Goal: Transaction & Acquisition: Purchase product/service

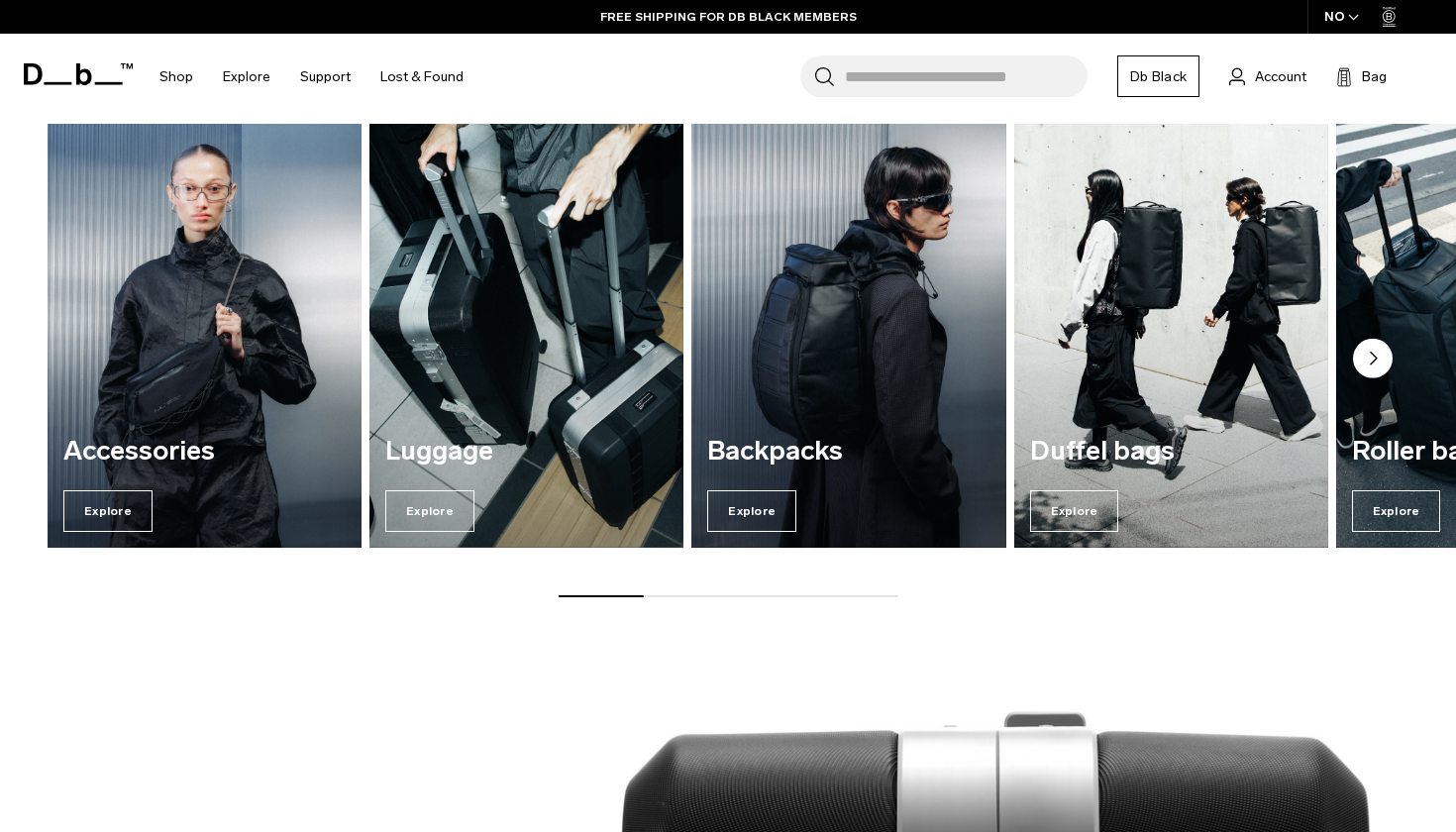
scroll to position [1488, 0]
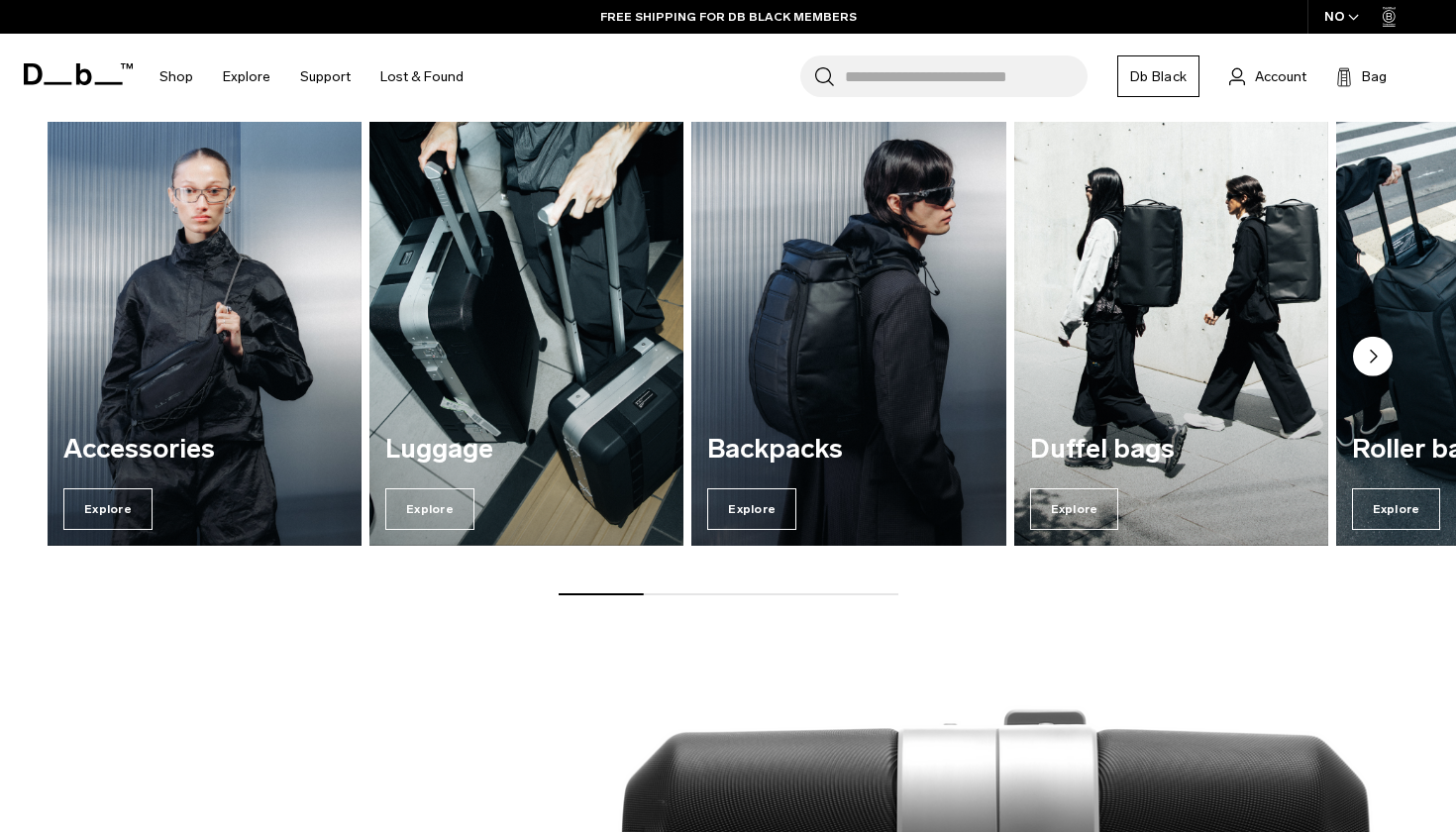
click at [755, 487] on div "Backpacks Explore" at bounding box center [848, 482] width 314 height 127
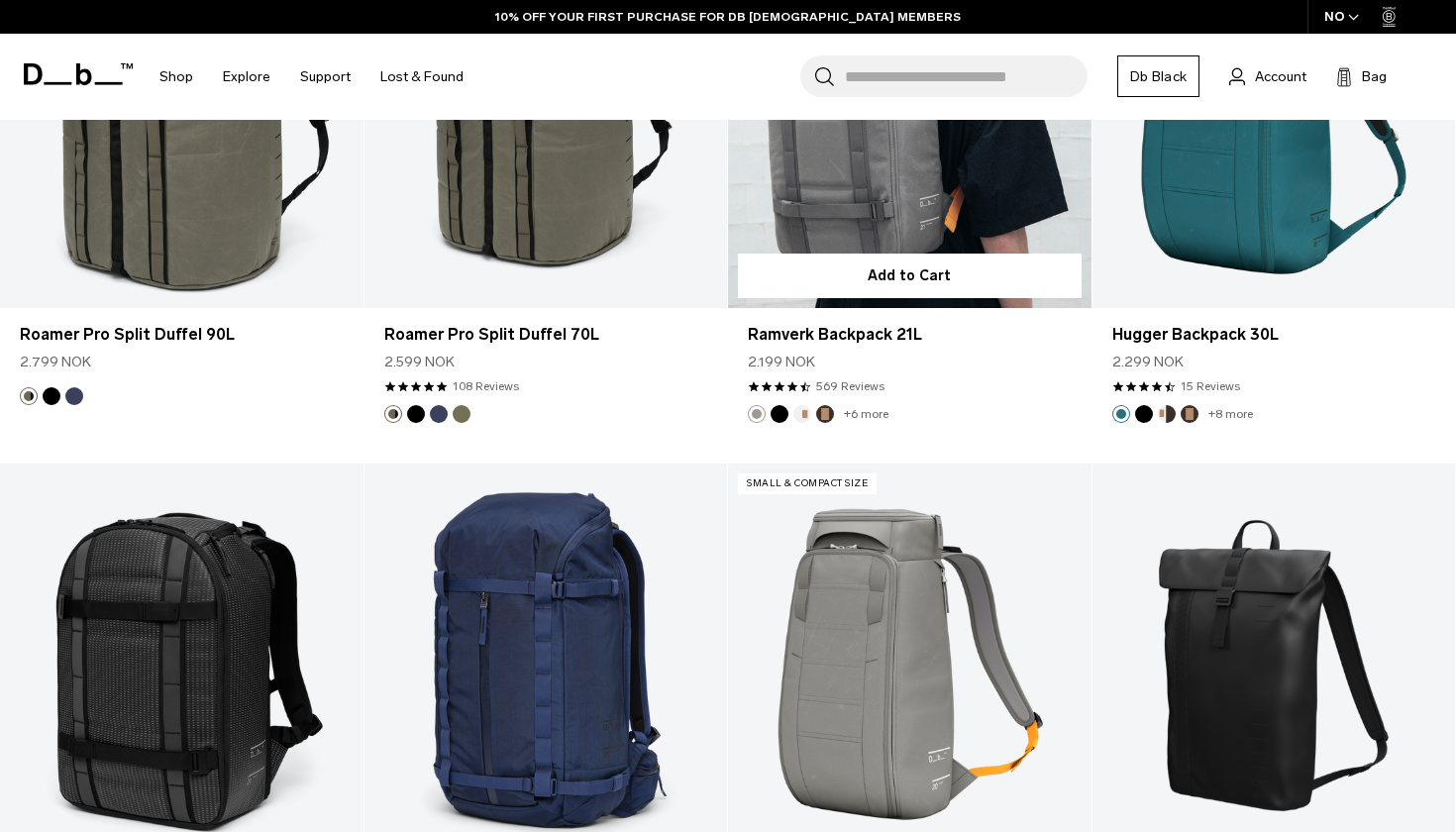
scroll to position [5031, 0]
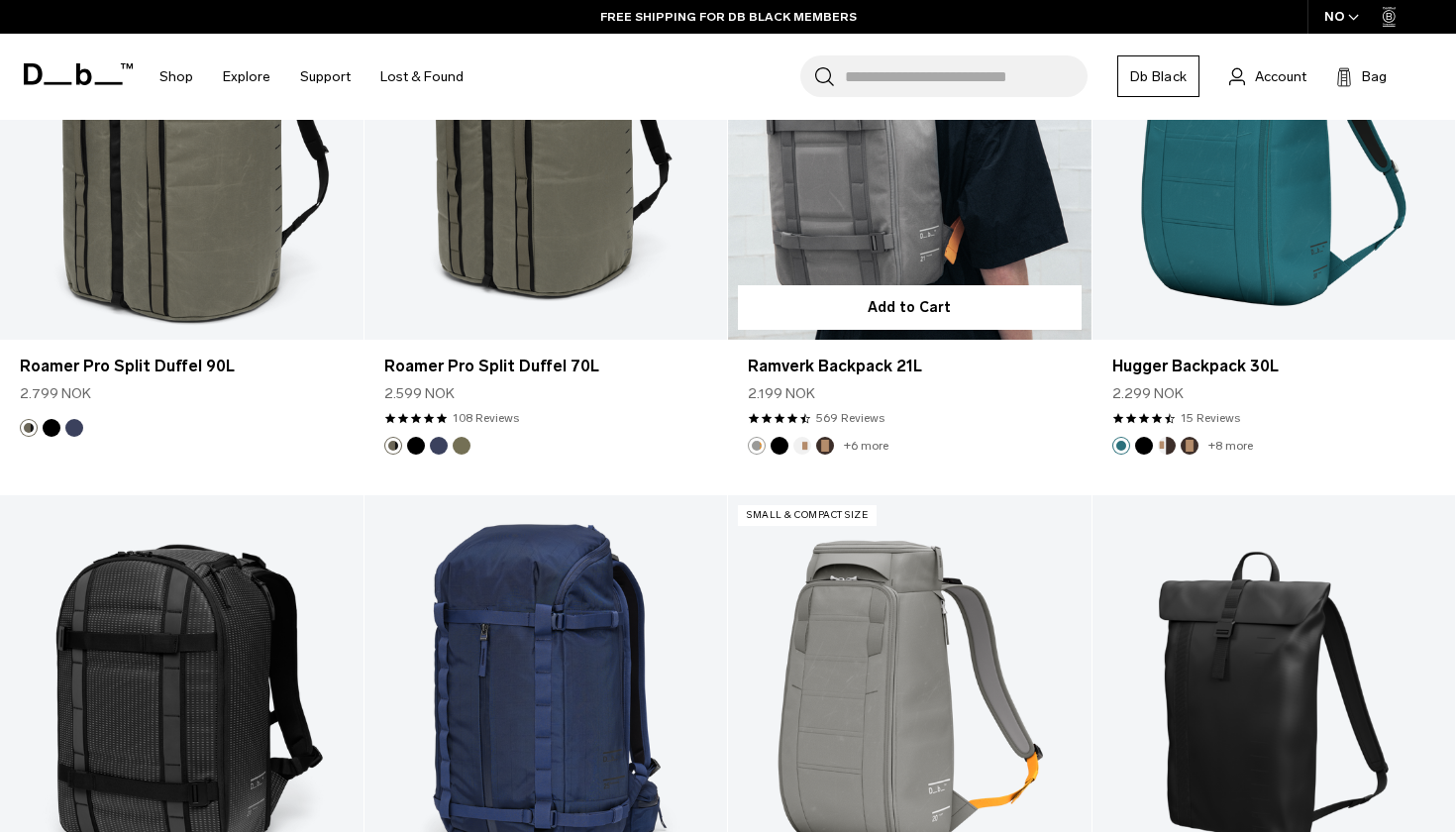
click at [892, 223] on link "Ramverk Backpack 21L" at bounding box center [909, 138] width 363 height 403
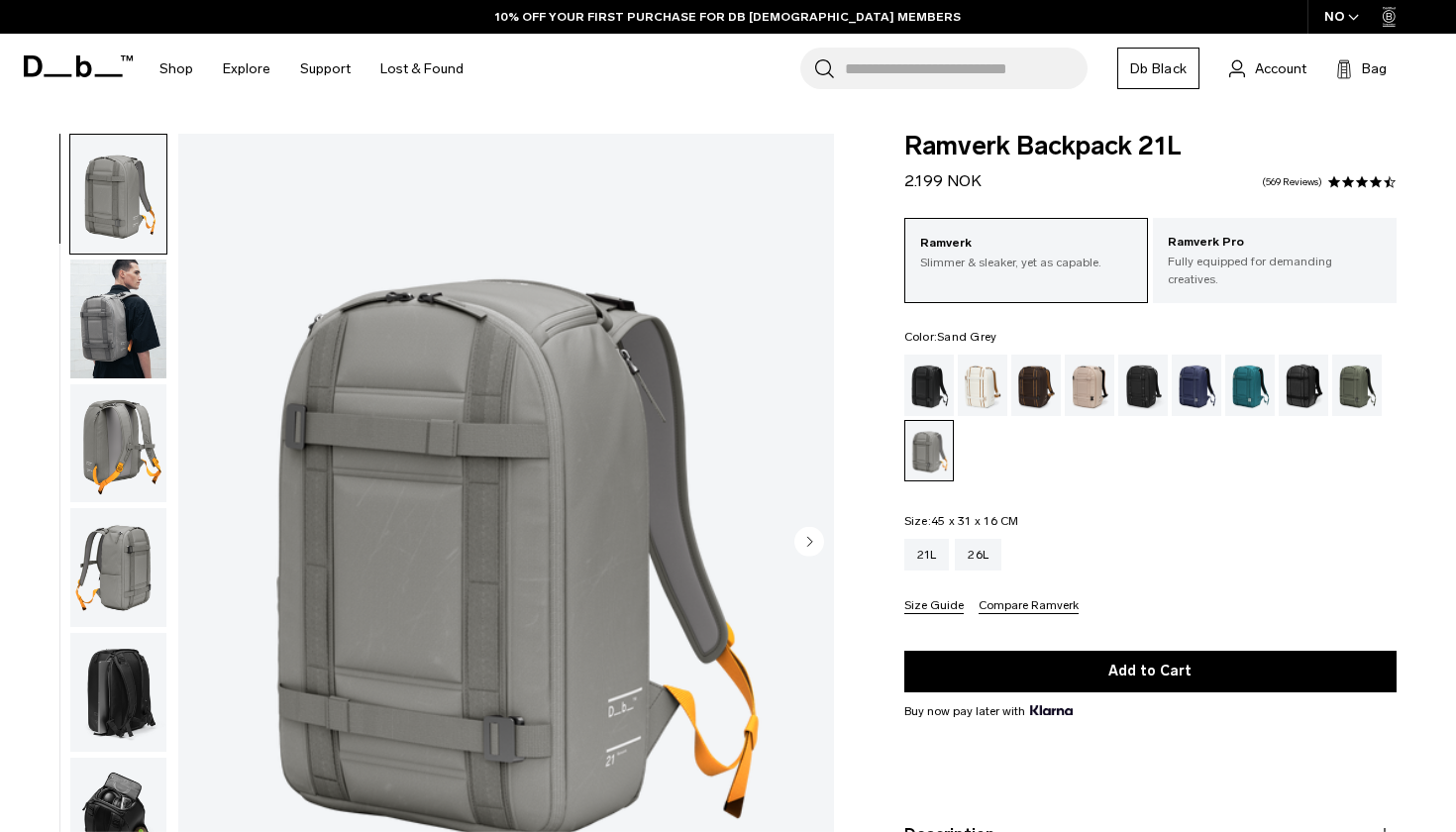
click at [34, 288] on div "01 / 08" at bounding box center [422, 548] width 845 height 829
drag, startPoint x: 86, startPoint y: 315, endPoint x: 139, endPoint y: 416, distance: 113.8
click at [86, 315] on img "button" at bounding box center [118, 318] width 96 height 119
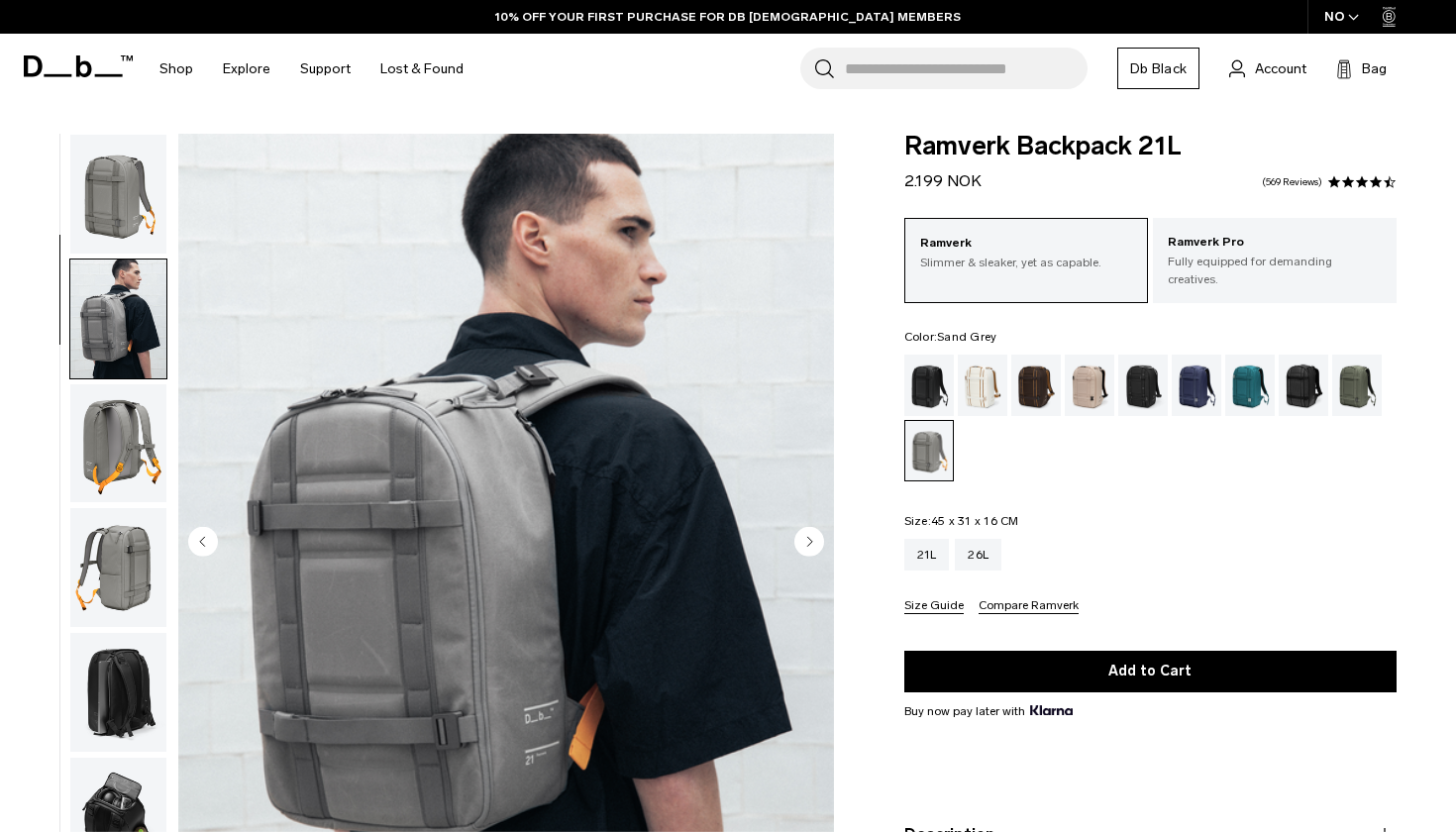
click at [141, 508] on img "button" at bounding box center [118, 567] width 96 height 119
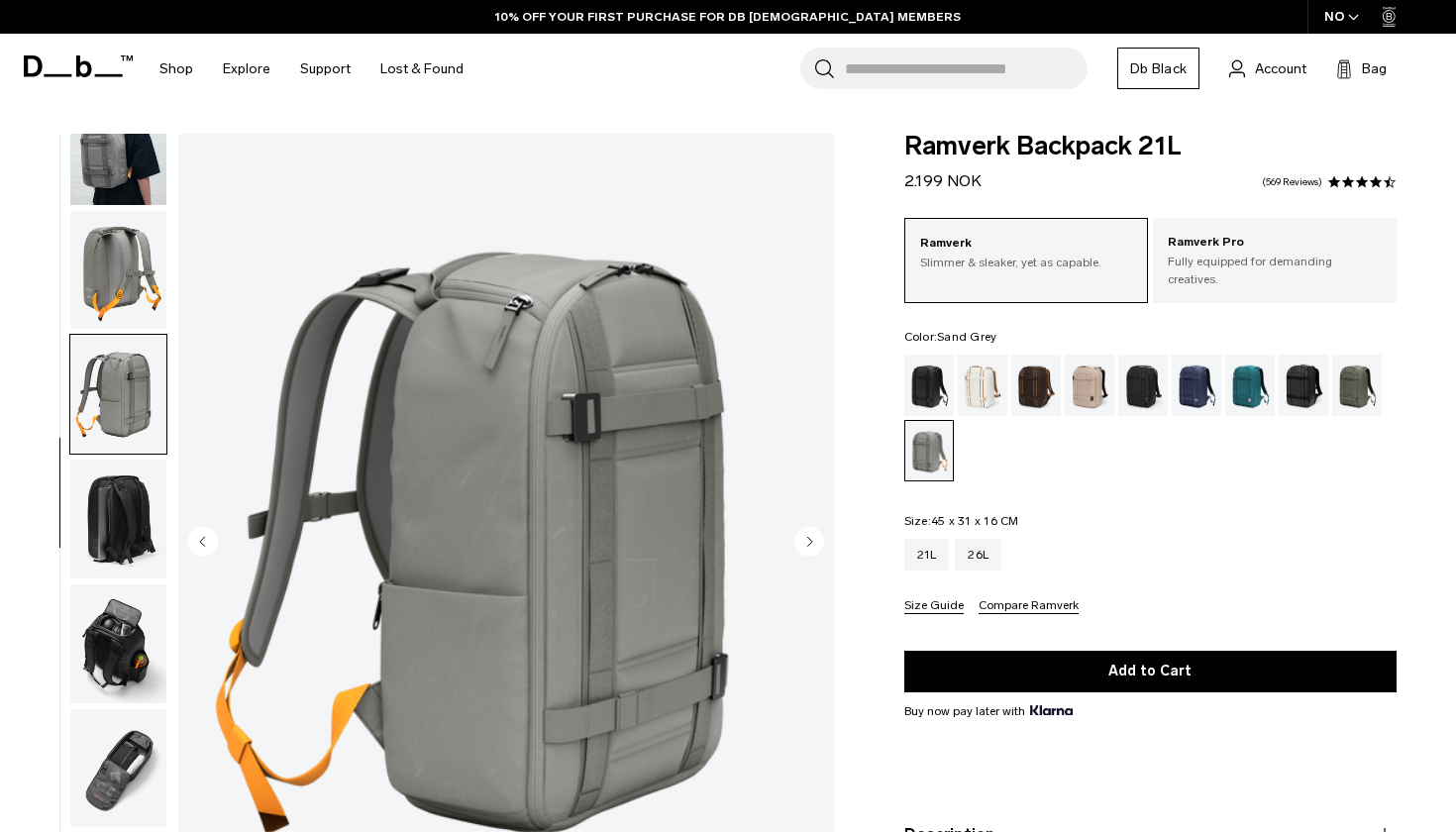
click at [113, 401] on img "button" at bounding box center [118, 394] width 96 height 119
click at [120, 470] on img "button" at bounding box center [118, 518] width 96 height 119
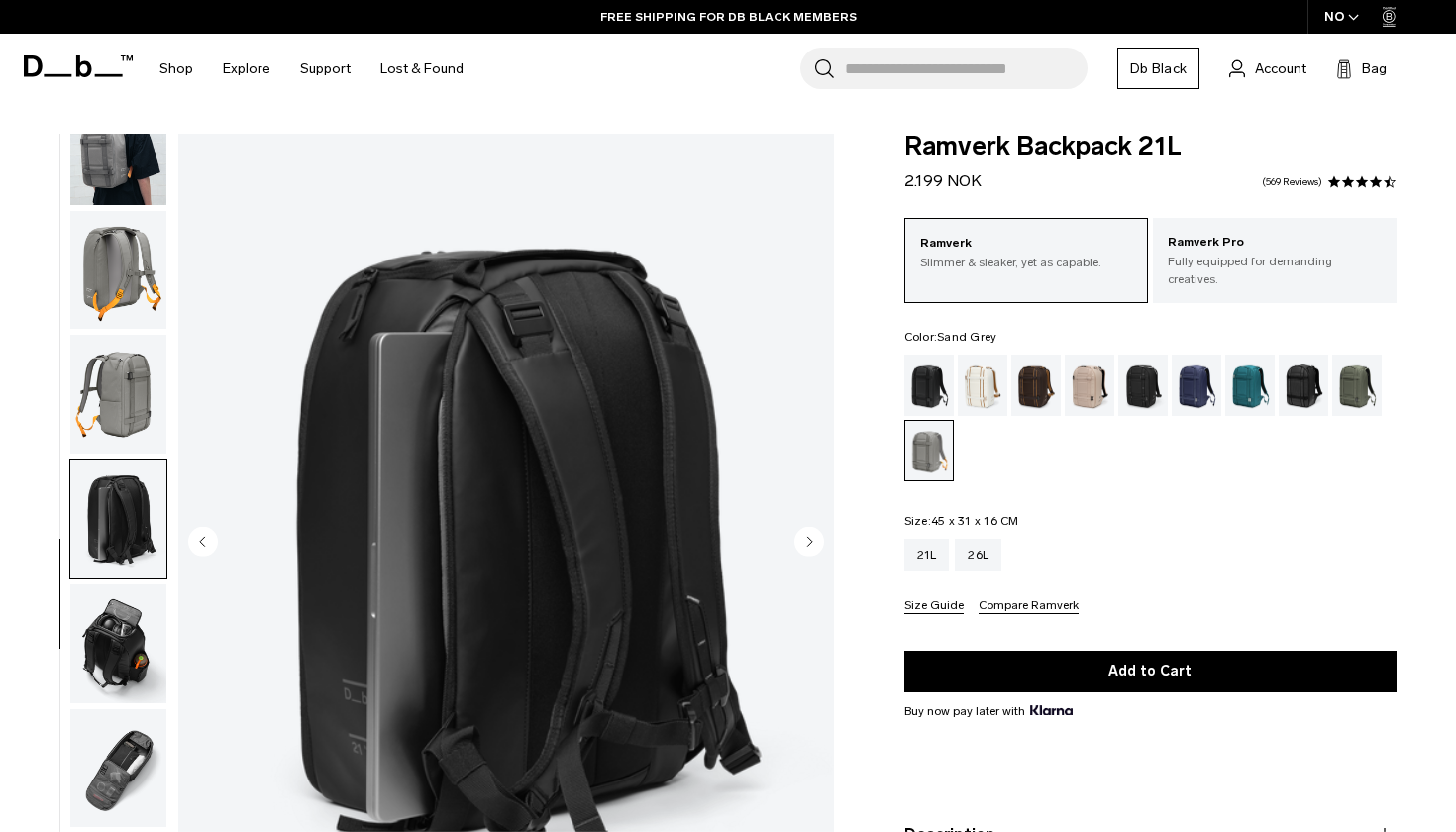
click at [106, 335] on img "button" at bounding box center [118, 394] width 96 height 119
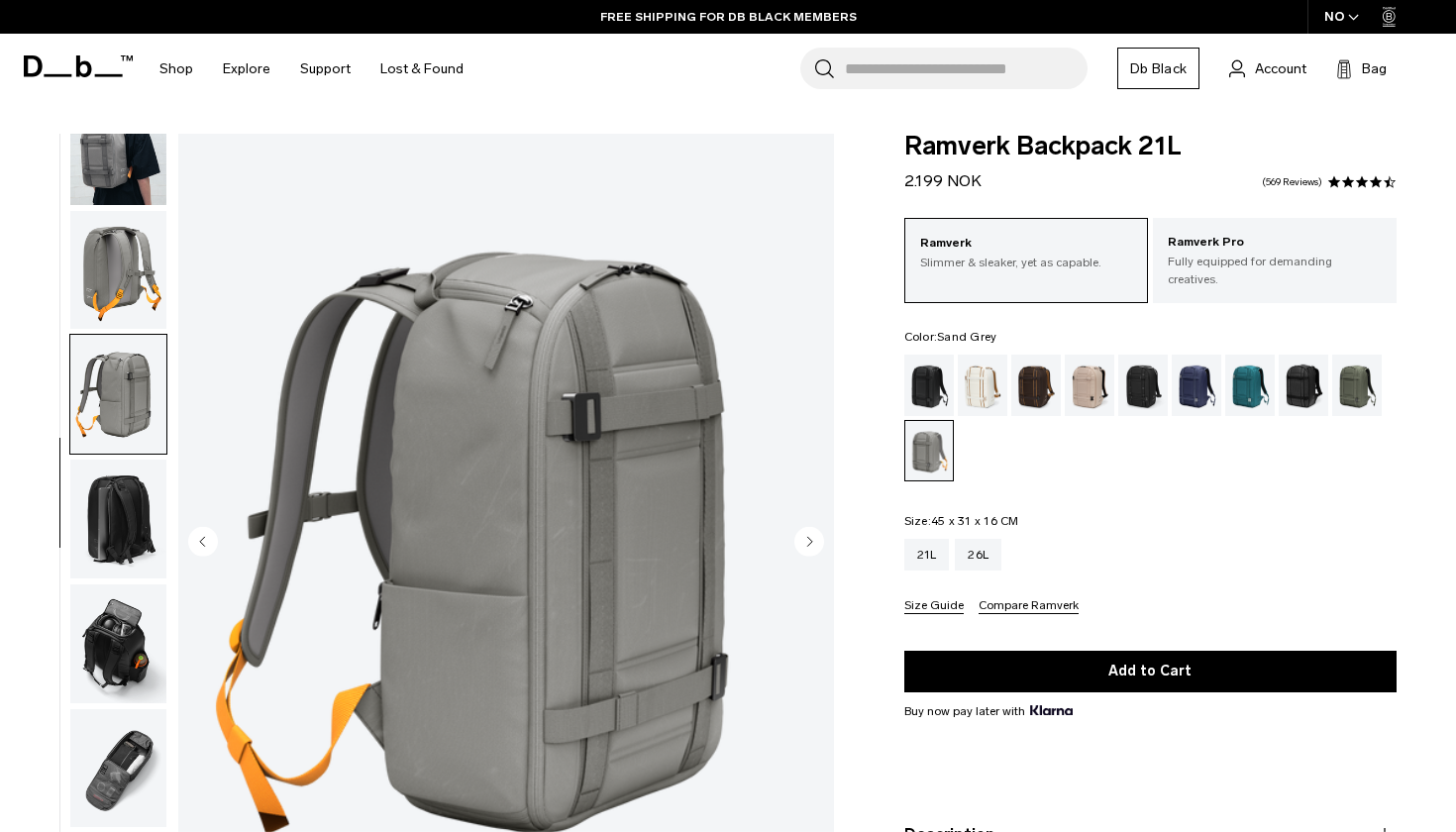
click at [109, 367] on img "button" at bounding box center [118, 394] width 96 height 119
click at [112, 276] on img "button" at bounding box center [118, 270] width 96 height 119
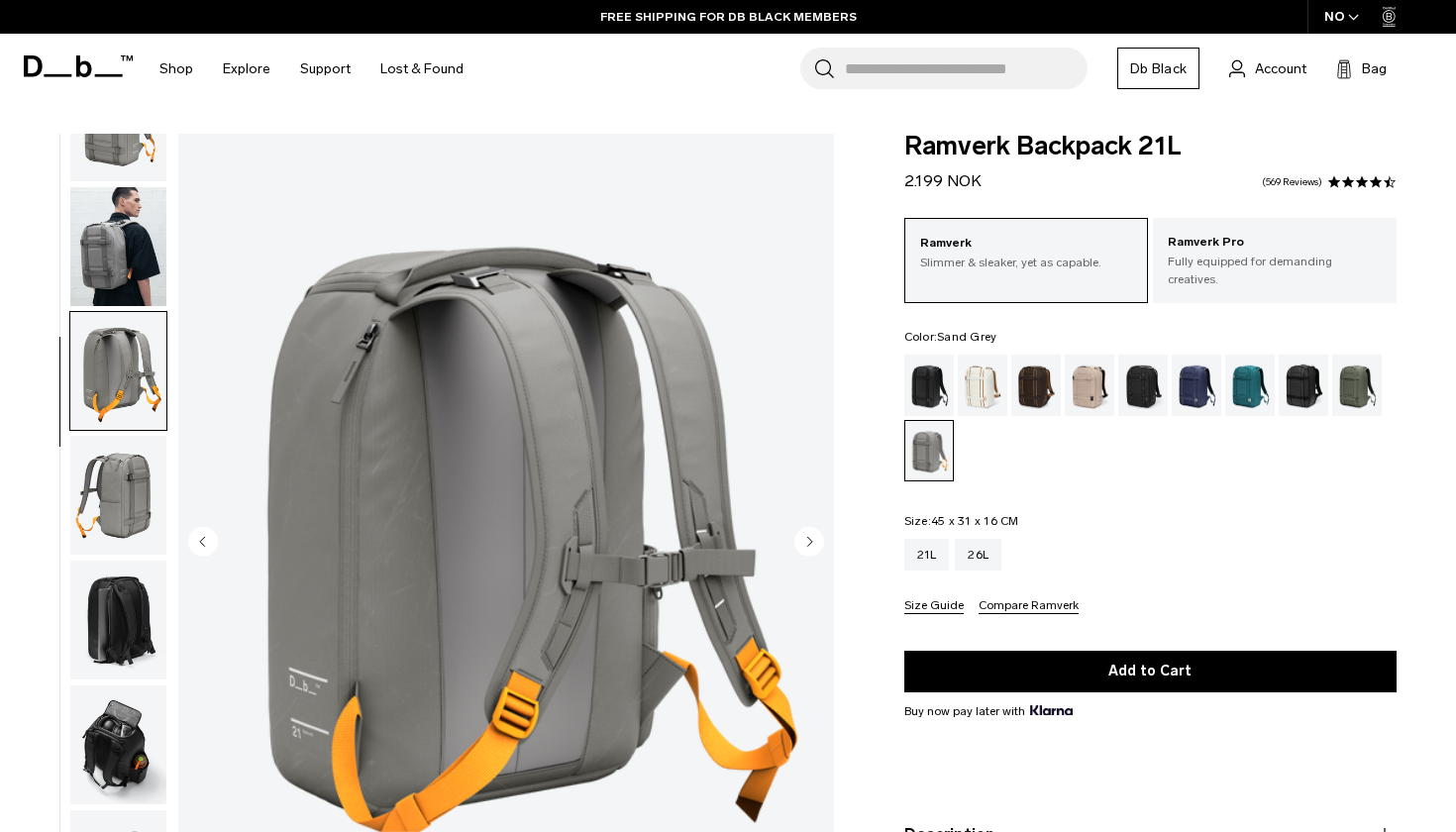
click at [116, 249] on img "button" at bounding box center [118, 246] width 96 height 119
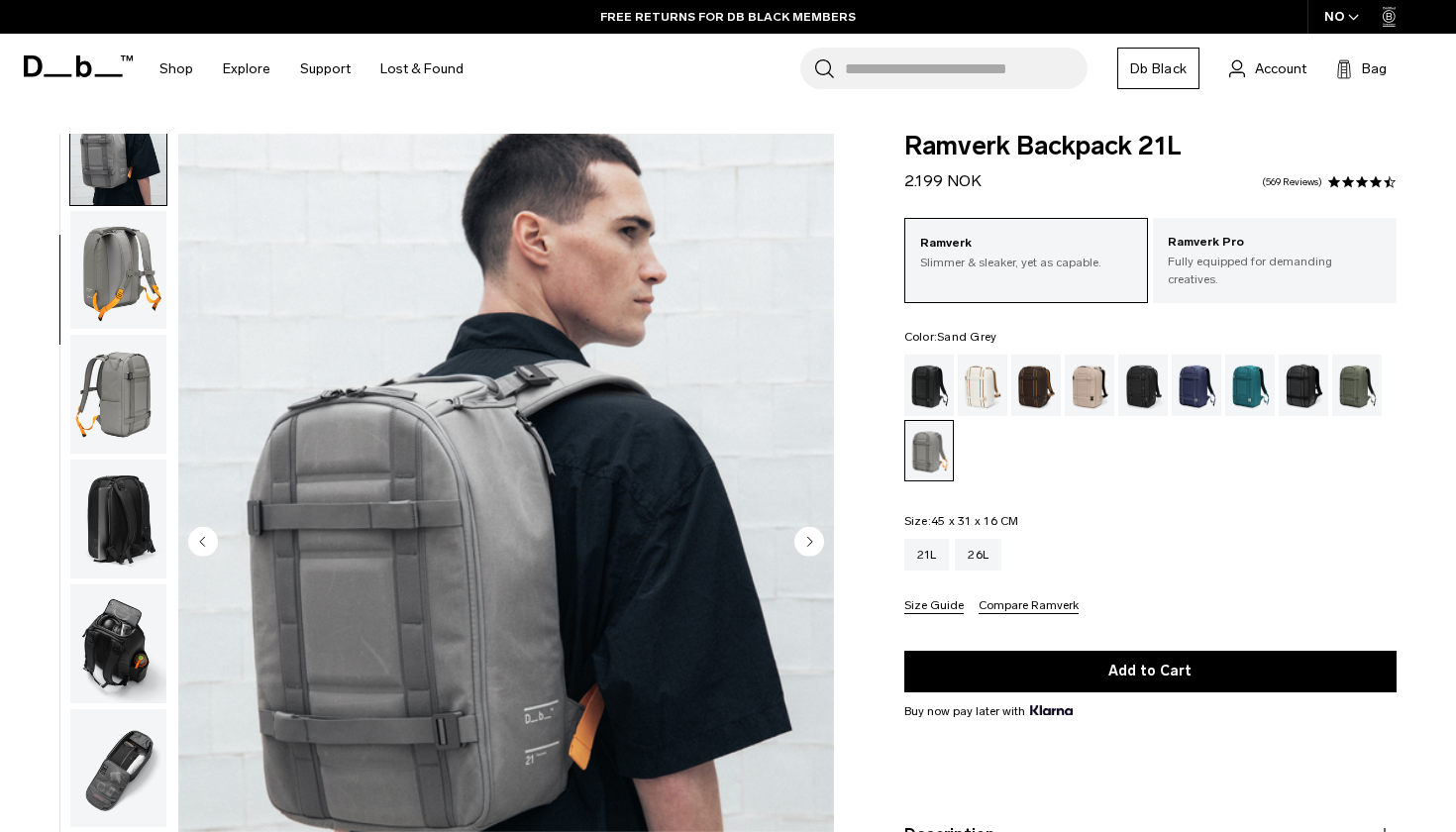
click at [104, 548] on img "button" at bounding box center [118, 518] width 96 height 119
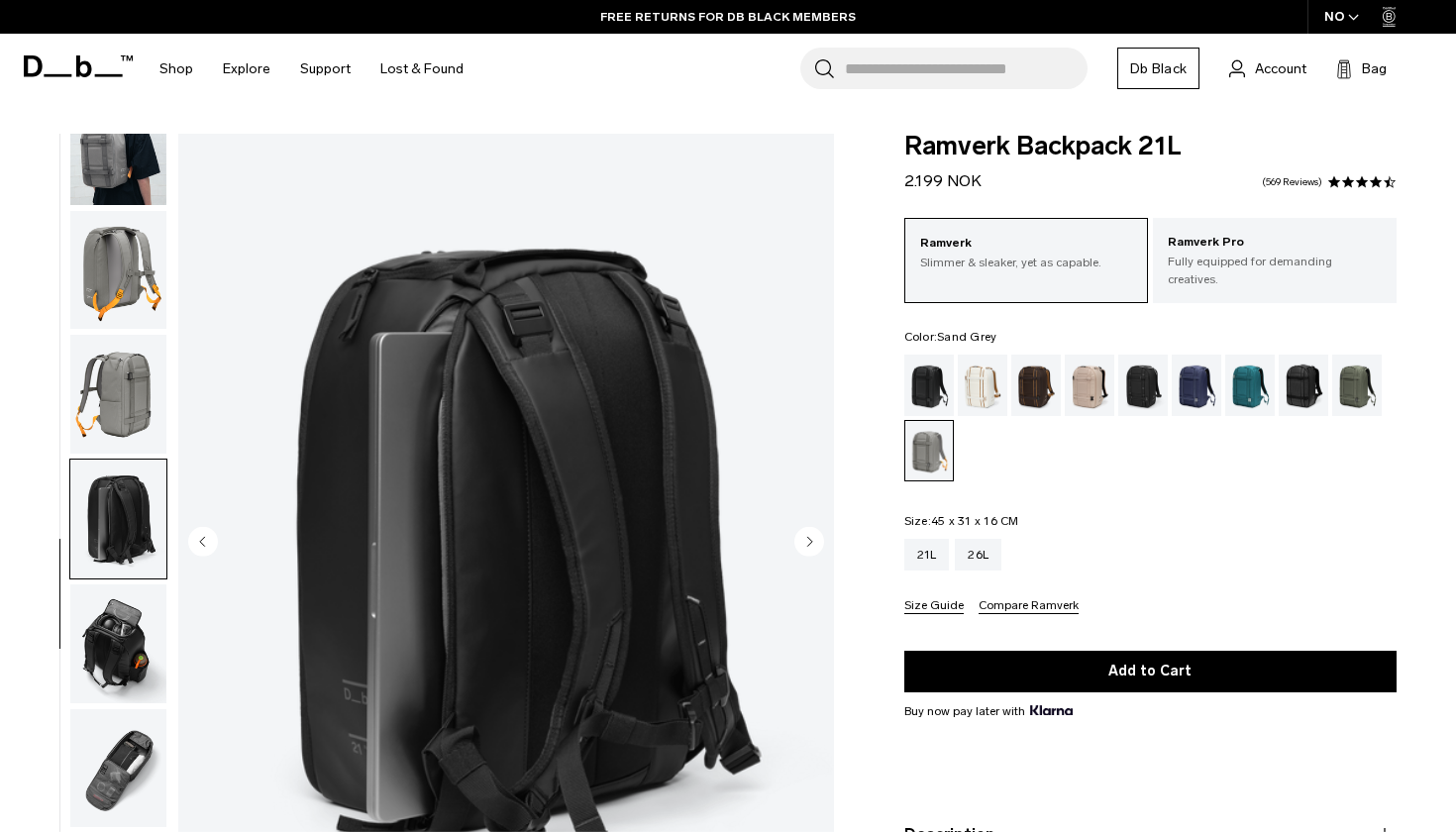
click at [104, 649] on img "button" at bounding box center [118, 643] width 96 height 119
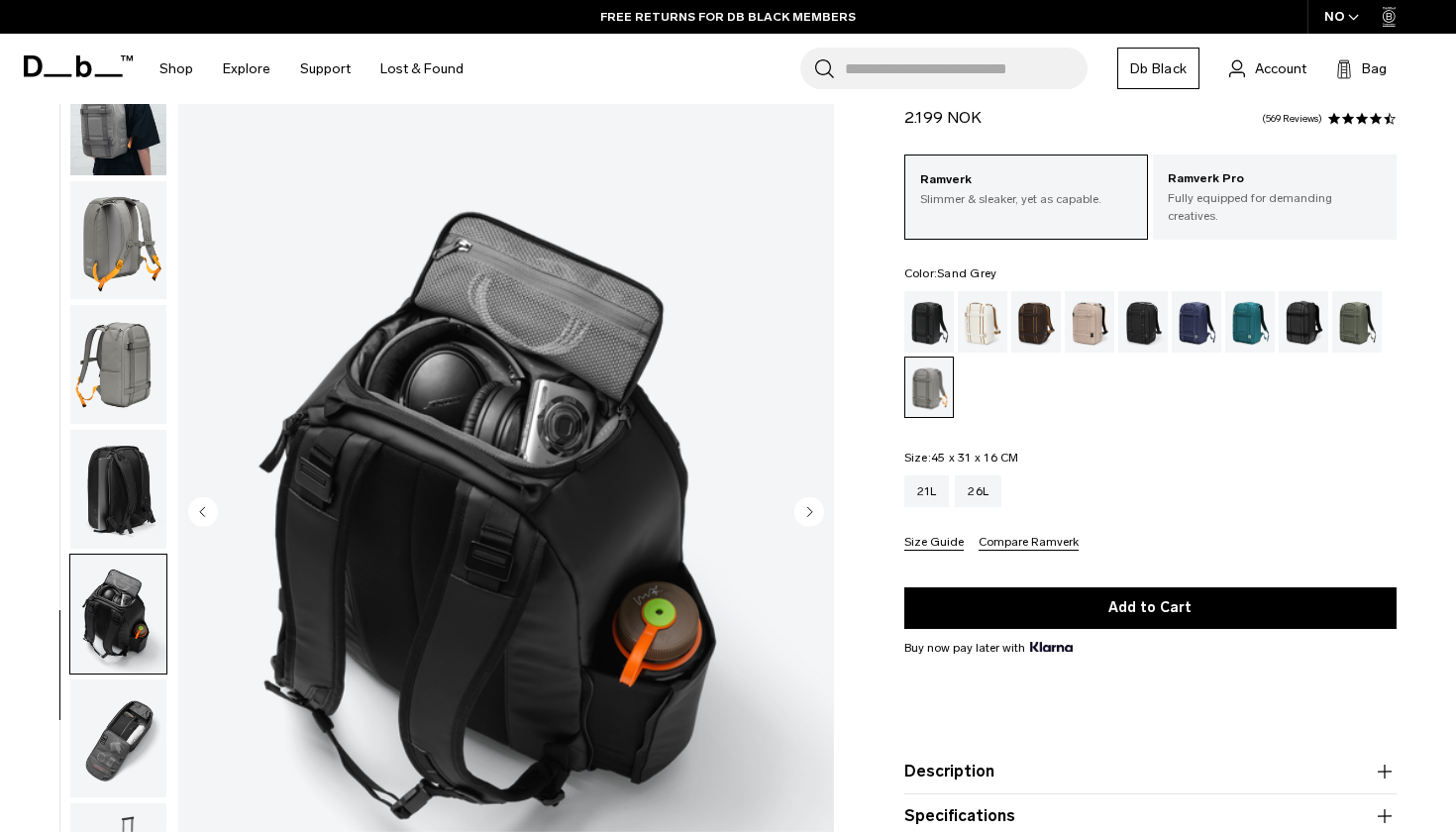
scroll to position [99, 0]
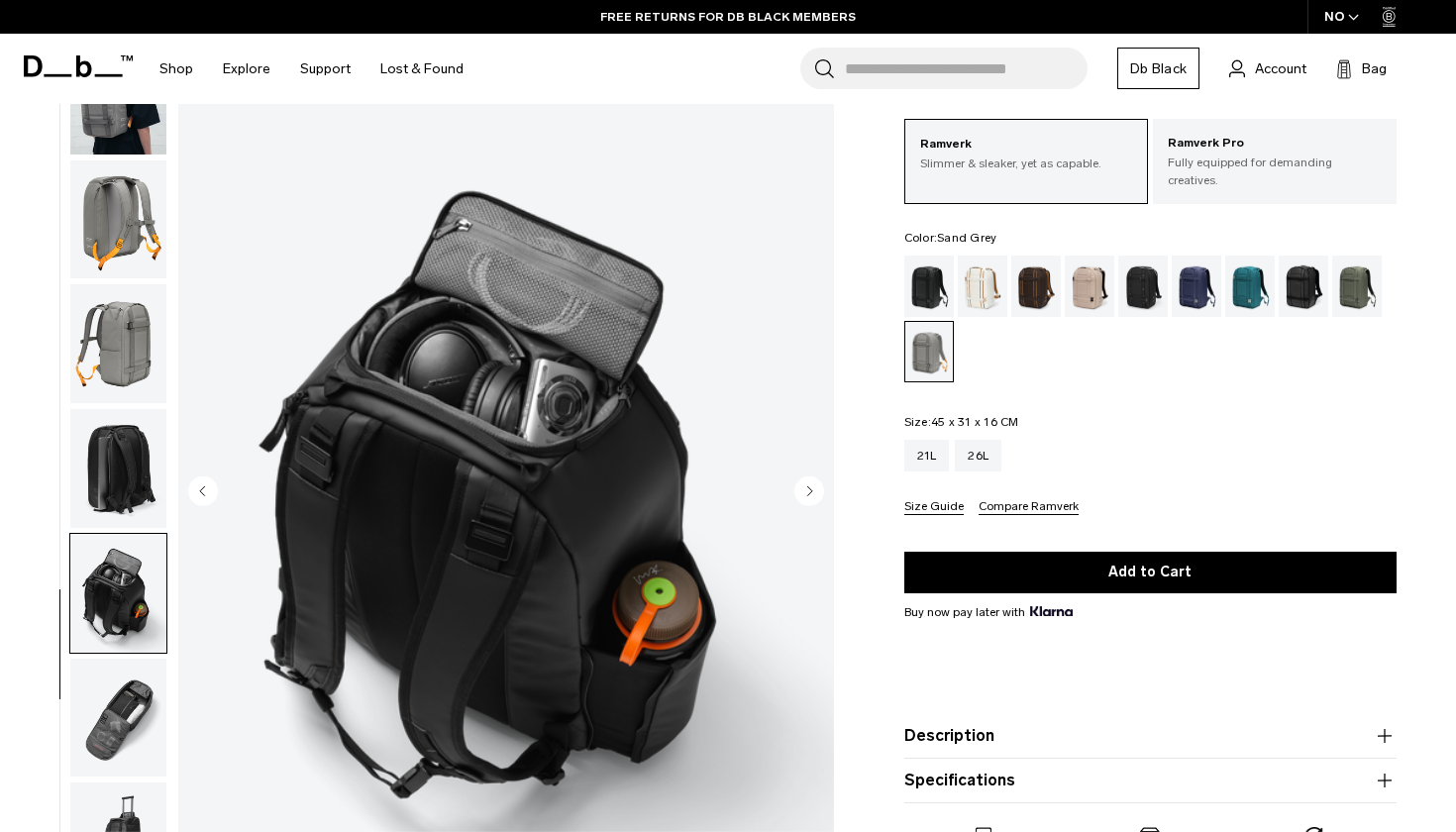
click at [107, 660] on img "button" at bounding box center [118, 716] width 96 height 119
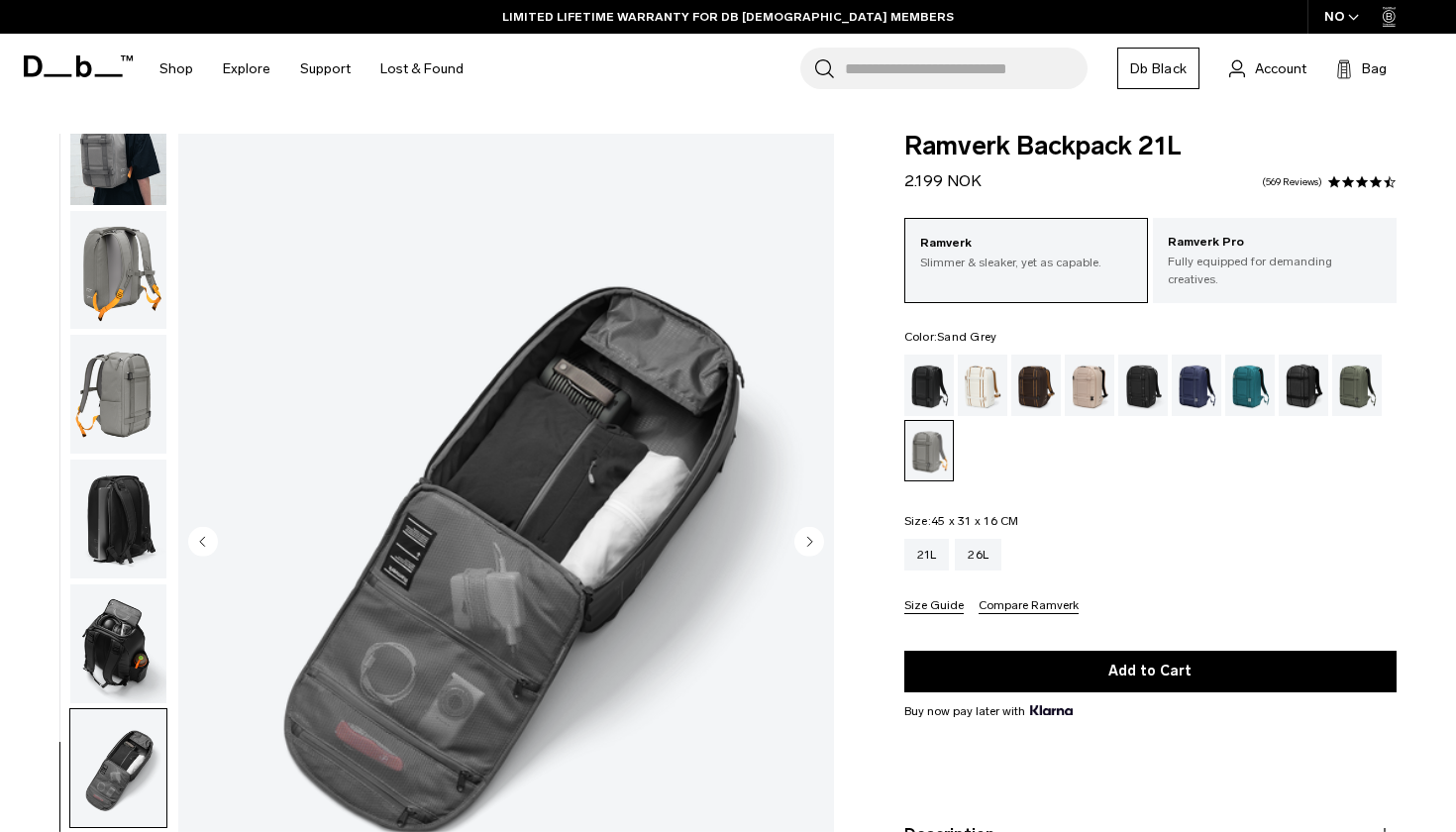
scroll to position [0, 0]
click at [128, 382] on img "button" at bounding box center [118, 394] width 96 height 119
